Goal: Transaction & Acquisition: Subscribe to service/newsletter

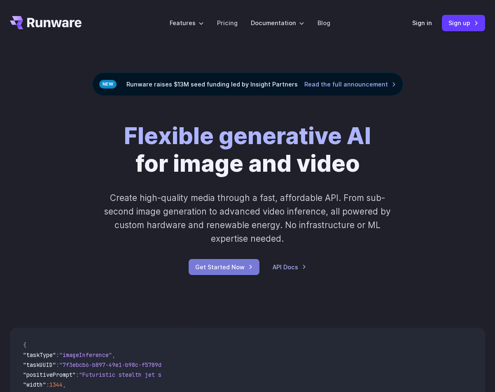
drag, startPoint x: 0, startPoint y: 0, endPoint x: 237, endPoint y: 267, distance: 357.0
click at [237, 267] on link "Get Started Now" at bounding box center [224, 267] width 71 height 16
click at [226, 22] on link "Pricing" at bounding box center [227, 22] width 21 height 9
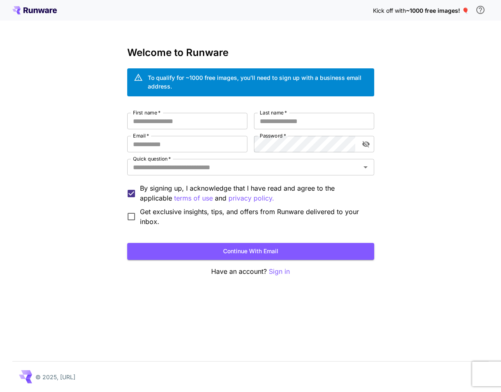
click at [46, 14] on div "Kick off with ~1000 free images! 🎈" at bounding box center [250, 10] width 476 height 17
click at [47, 11] on icon at bounding box center [47, 11] width 4 height 5
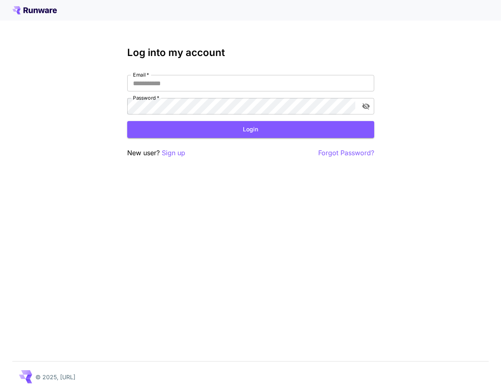
click at [11, 5] on div at bounding box center [250, 10] width 501 height 21
click at [17, 7] on icon at bounding box center [16, 8] width 8 height 5
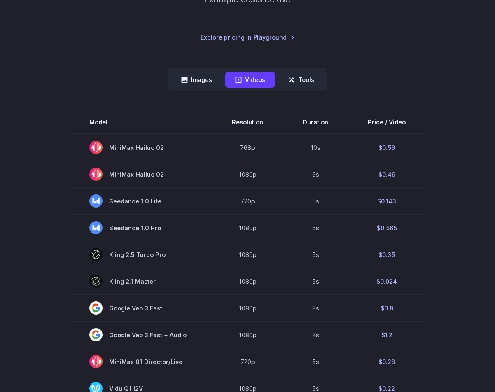
scroll to position [165, 0]
